Goal: Task Accomplishment & Management: Use online tool/utility

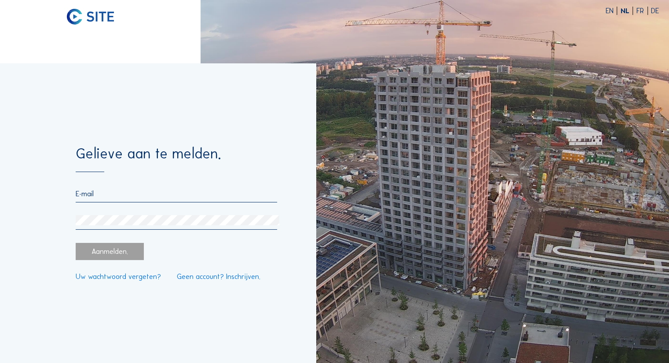
click at [164, 198] on input "email" at bounding box center [177, 193] width 202 height 8
type input "[EMAIL_ADDRESS][PERSON_NAME][DOMAIN_NAME]"
click at [164, 215] on div "[EMAIL_ADDRESS][PERSON_NAME][DOMAIN_NAME]" at bounding box center [177, 209] width 202 height 40
click at [153, 228] on div at bounding box center [177, 222] width 202 height 15
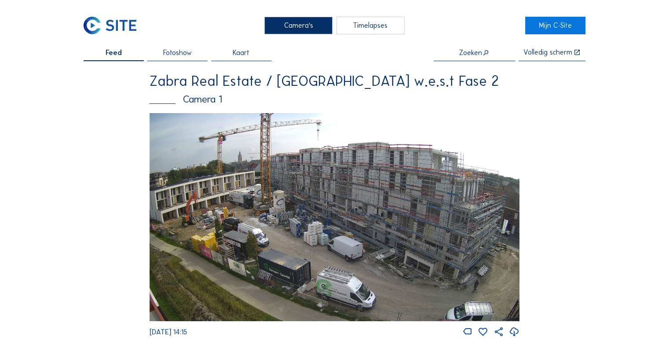
click at [249, 198] on img at bounding box center [334, 217] width 370 height 208
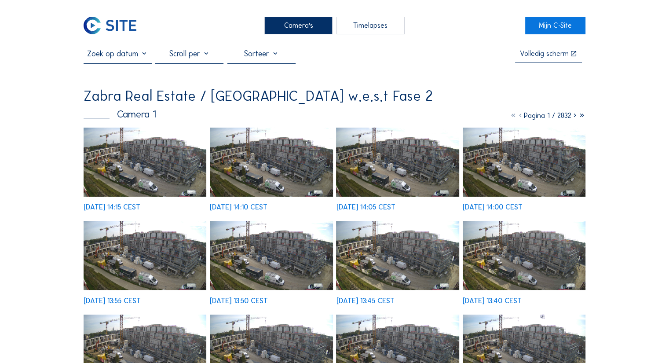
click at [165, 157] on img at bounding box center [145, 162] width 123 height 69
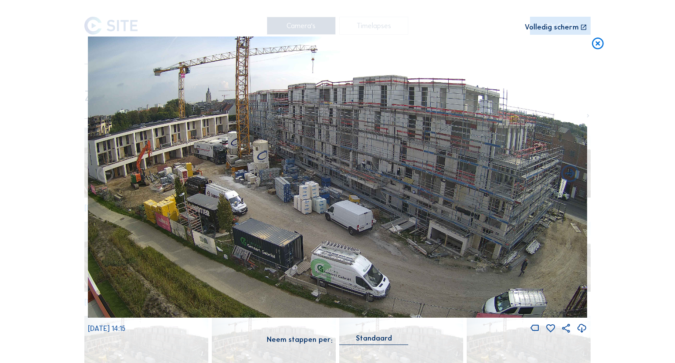
click at [245, 153] on img at bounding box center [337, 176] width 499 height 281
click at [564, 28] on div "Volledig scherm" at bounding box center [552, 27] width 54 height 7
click at [582, 330] on icon at bounding box center [582, 328] width 11 height 13
